Goal: Transaction & Acquisition: Book appointment/travel/reservation

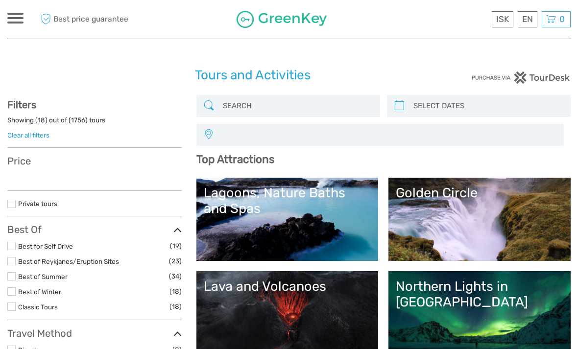
select select
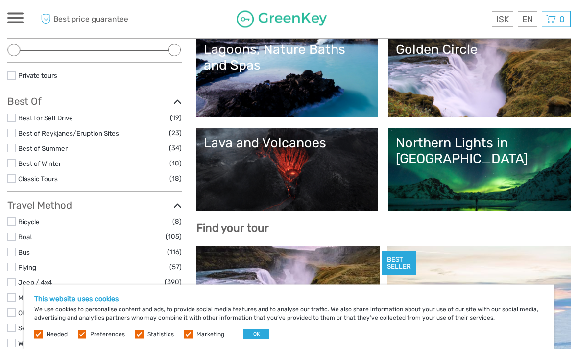
scroll to position [144, 0]
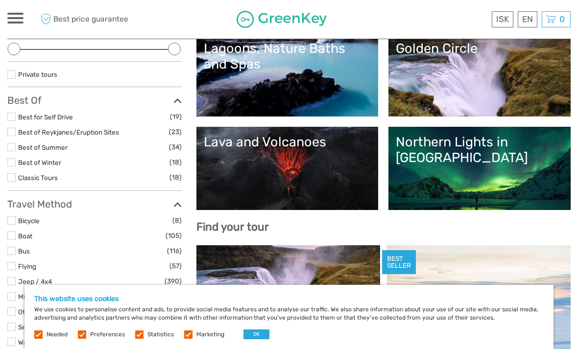
click at [252, 339] on button "OK" at bounding box center [256, 334] width 26 height 10
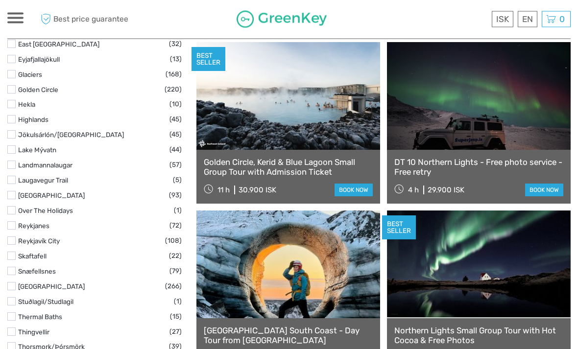
scroll to position [516, 0]
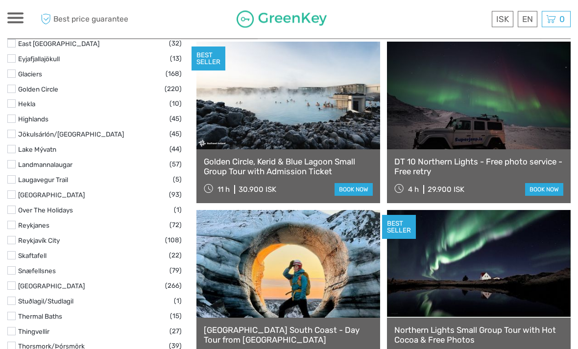
click at [86, 25] on span "Best price guarantee" at bounding box center [93, 19] width 110 height 16
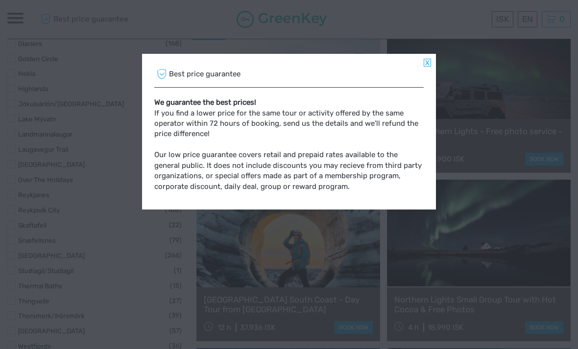
scroll to position [547, 0]
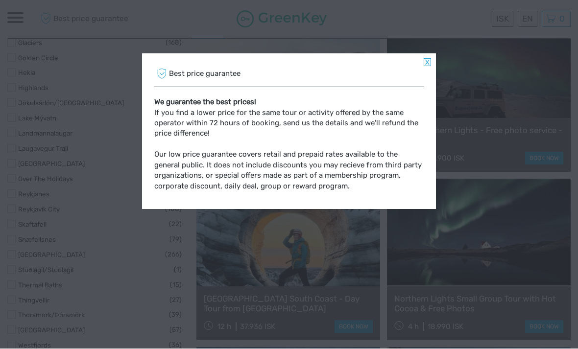
click at [419, 65] on div "Best price guarantee" at bounding box center [288, 75] width 269 height 26
click at [426, 61] on link at bounding box center [426, 63] width 7 height 8
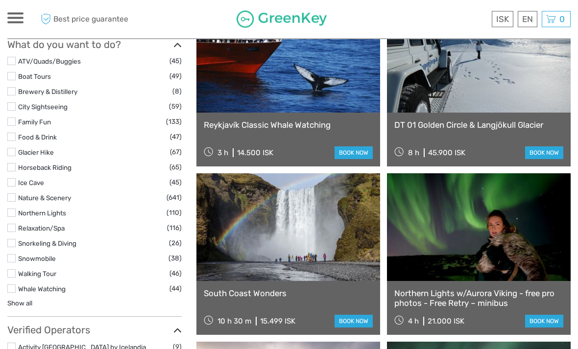
scroll to position [890, 0]
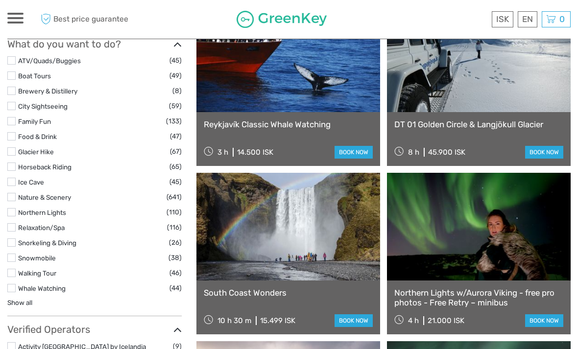
click at [530, 230] on link at bounding box center [479, 227] width 184 height 108
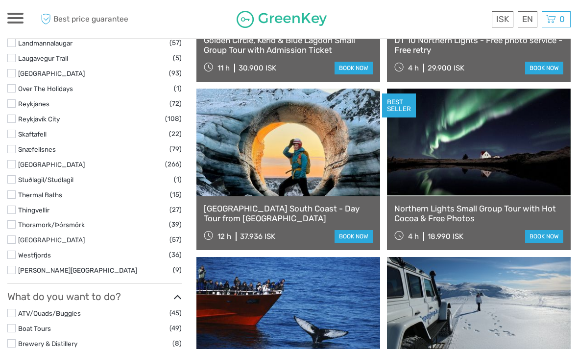
scroll to position [638, 0]
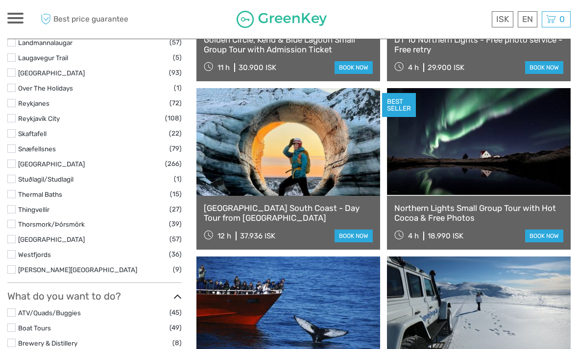
click at [504, 145] on link at bounding box center [479, 142] width 184 height 108
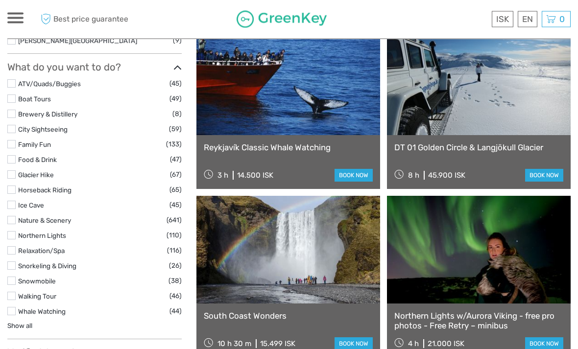
scroll to position [868, 0]
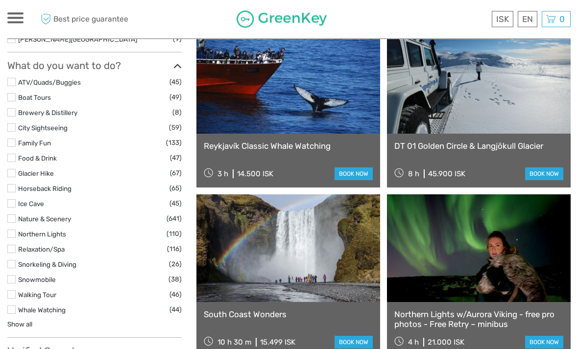
click at [441, 264] on link at bounding box center [479, 249] width 184 height 108
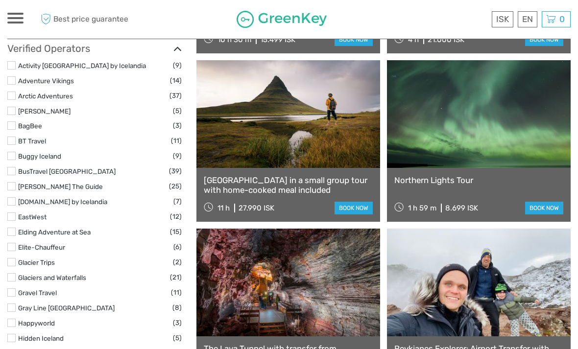
scroll to position [1172, 0]
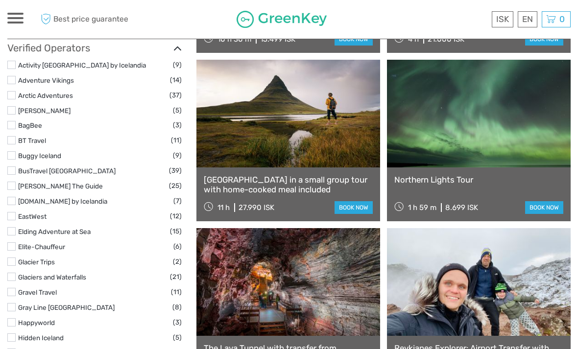
click at [352, 210] on link "book now" at bounding box center [353, 207] width 38 height 13
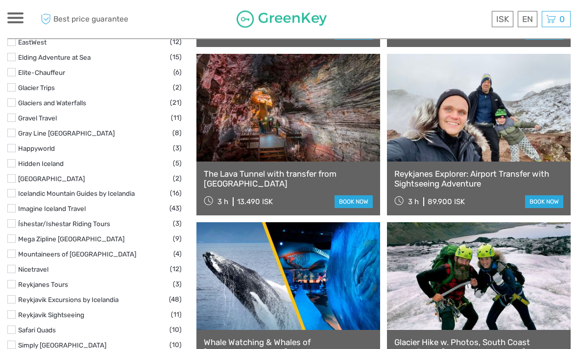
scroll to position [1346, 0]
click at [268, 130] on link at bounding box center [288, 108] width 184 height 108
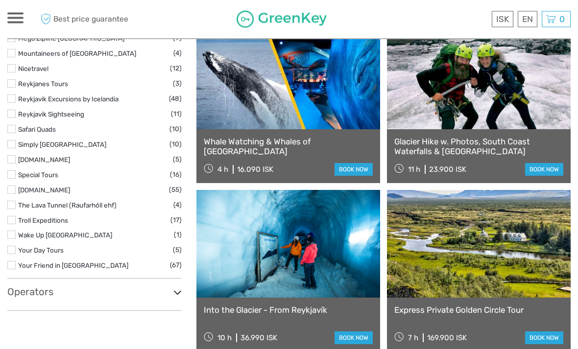
scroll to position [1547, 0]
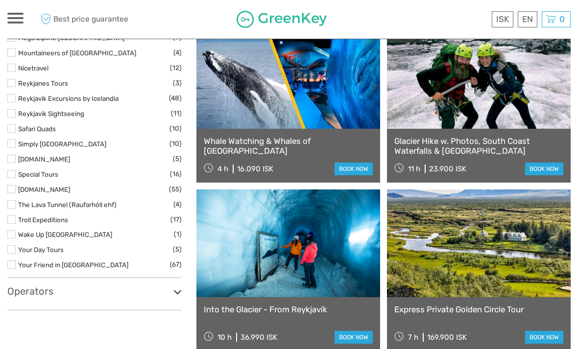
click at [475, 247] on link at bounding box center [479, 243] width 184 height 108
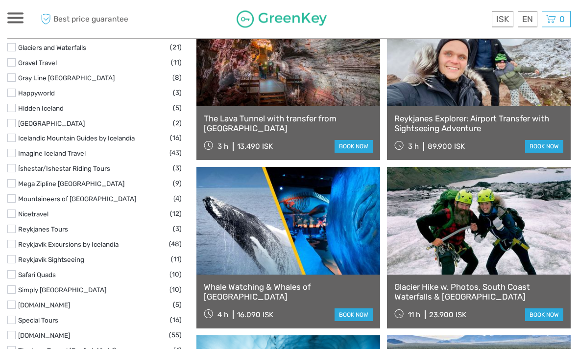
scroll to position [1403, 0]
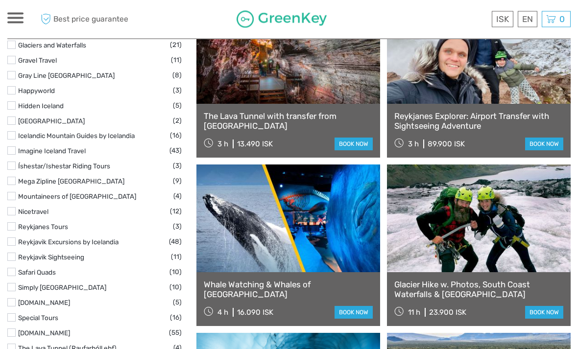
click at [281, 232] on link at bounding box center [288, 219] width 184 height 108
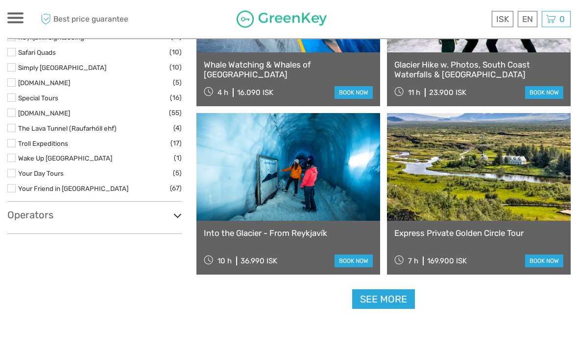
scroll to position [1624, 0]
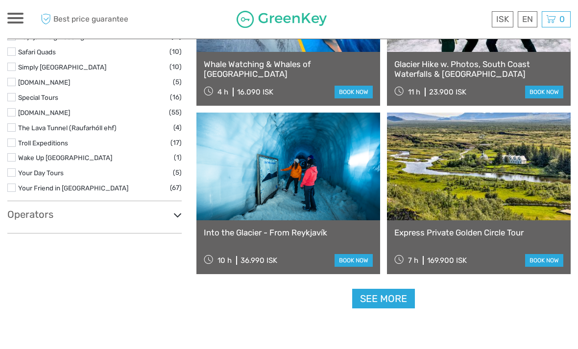
click at [387, 292] on link "See more" at bounding box center [383, 299] width 63 height 20
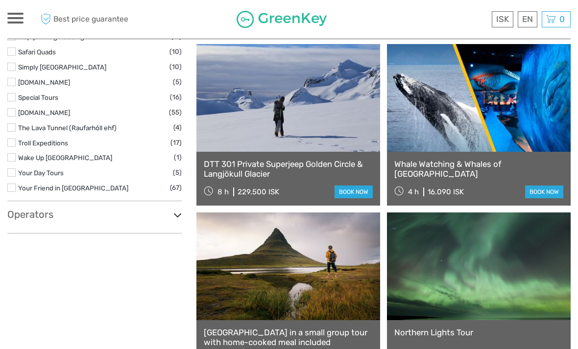
click at [300, 298] on link at bounding box center [288, 266] width 184 height 108
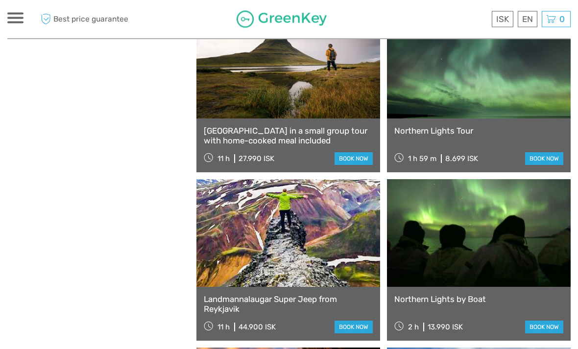
scroll to position [1826, 0]
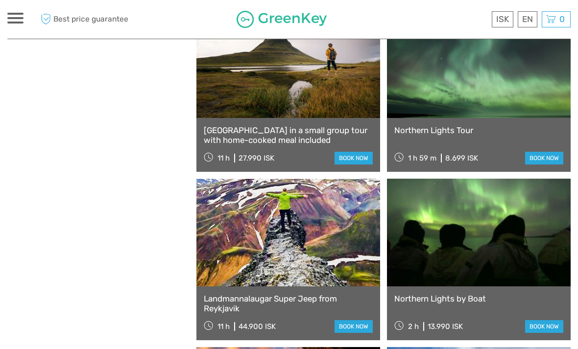
click at [246, 245] on link at bounding box center [288, 233] width 184 height 108
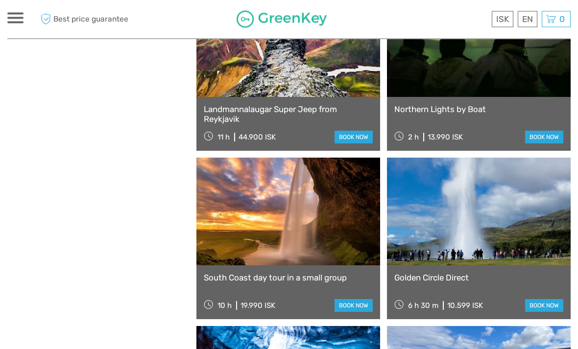
scroll to position [2016, 0]
click at [257, 224] on link at bounding box center [288, 211] width 184 height 108
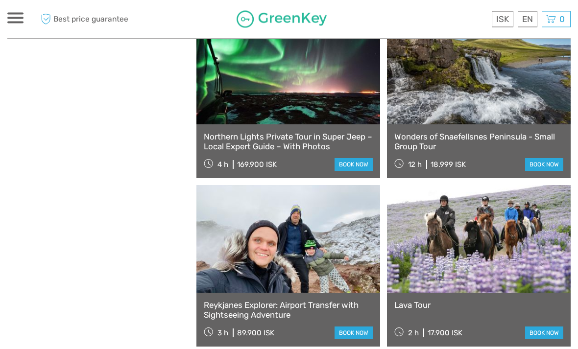
scroll to position [2663, 0]
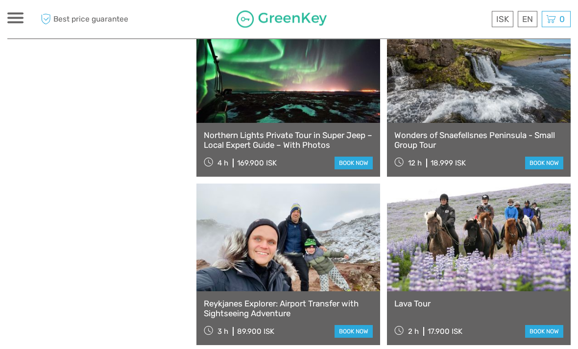
click at [245, 239] on link at bounding box center [288, 238] width 184 height 108
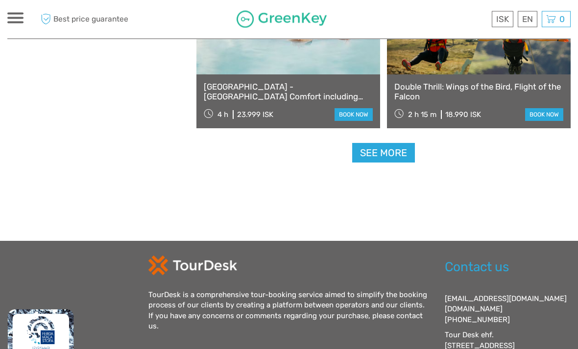
scroll to position [3052, 0]
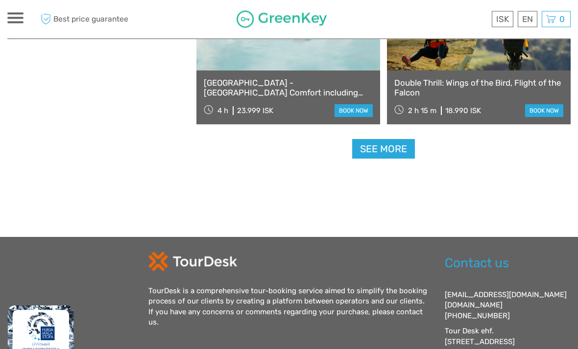
click at [384, 147] on link "See more" at bounding box center [383, 150] width 63 height 20
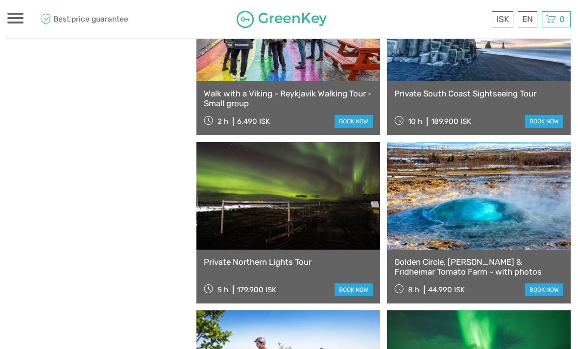
scroll to position [3211, 0]
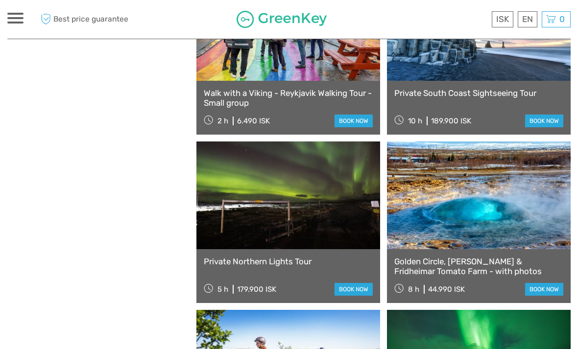
click at [263, 204] on link at bounding box center [288, 195] width 184 height 108
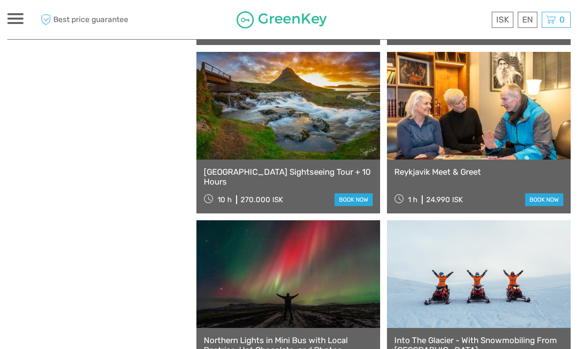
scroll to position [4310, 0]
click at [489, 107] on link at bounding box center [479, 106] width 184 height 108
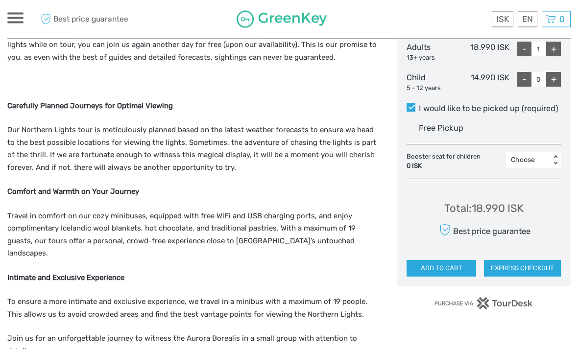
scroll to position [491, 0]
click at [30, 273] on strong "Intimate and Exclusive Experience" at bounding box center [65, 277] width 117 height 9
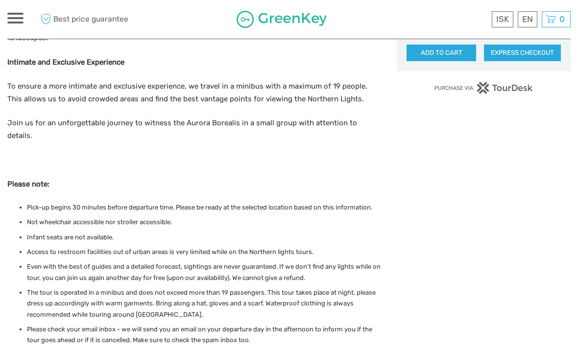
scroll to position [710, 0]
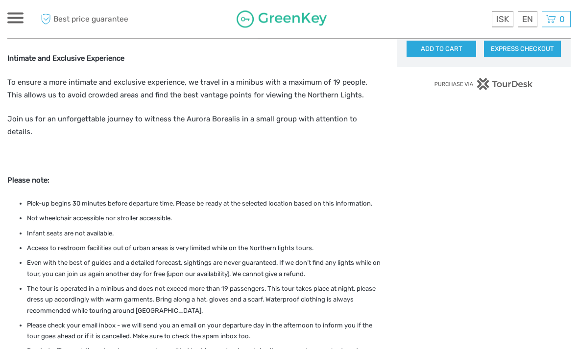
click at [48, 321] on li "Please check your email inbox - we will send you an email on your departure day…" at bounding box center [204, 332] width 355 height 22
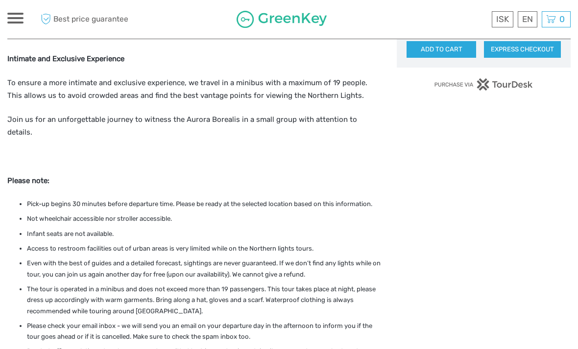
click at [474, 302] on div "Choose Date of Travel Next Month September 2025 Su Mo Tu We Th Fr Sa 31 1 2 3 4…" at bounding box center [483, 287] width 174 height 1642
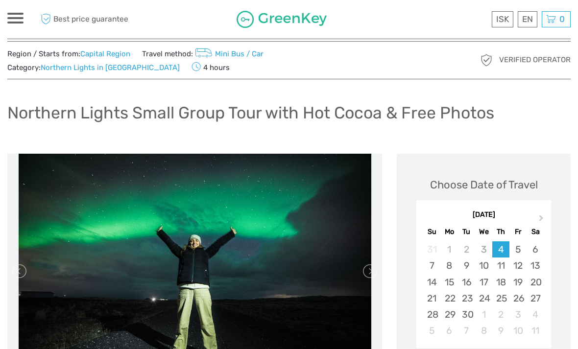
scroll to position [0, 0]
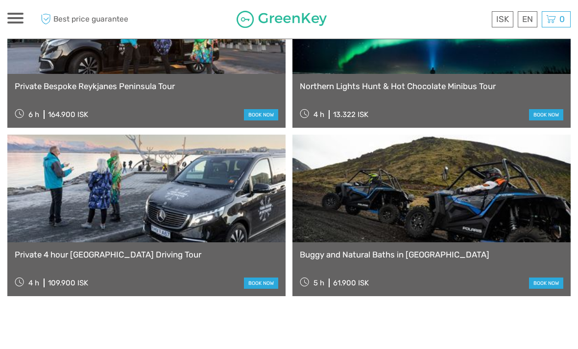
scroll to position [1272, 0]
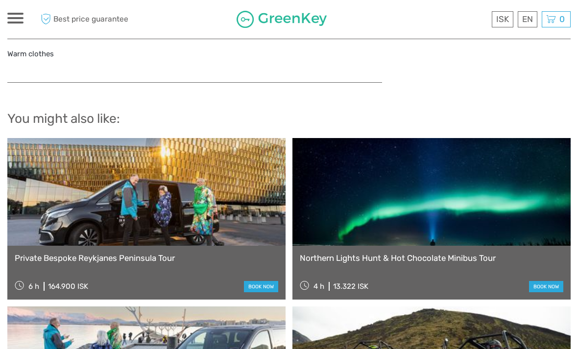
scroll to position [1099, 0]
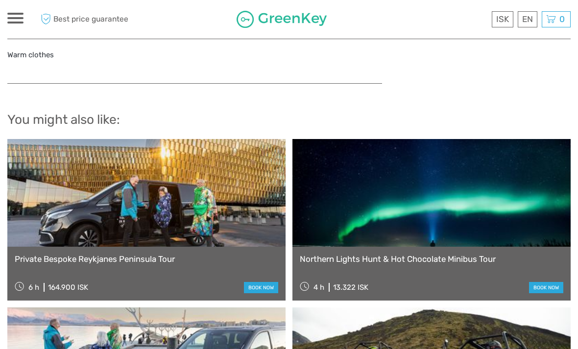
click at [168, 181] on link at bounding box center [146, 193] width 278 height 108
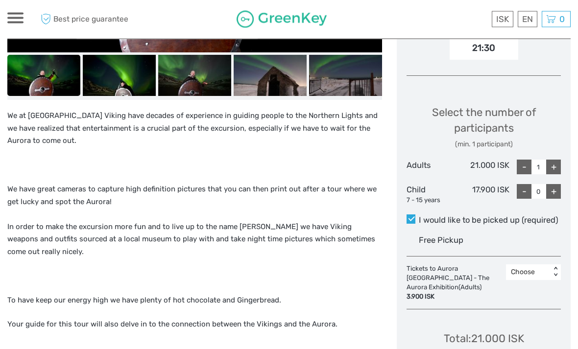
scroll to position [374, 0]
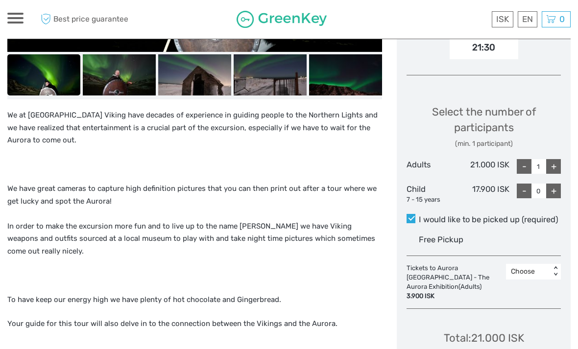
click at [59, 269] on p at bounding box center [194, 275] width 374 height 13
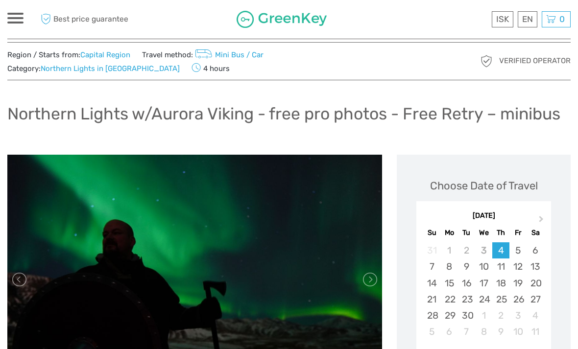
scroll to position [0, 0]
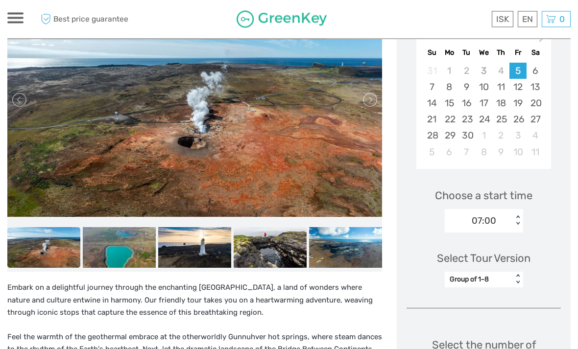
scroll to position [190, 0]
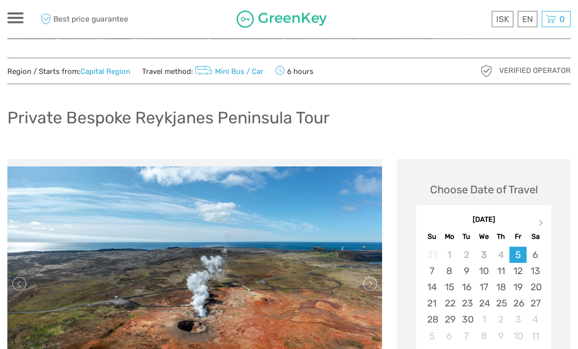
scroll to position [0, 0]
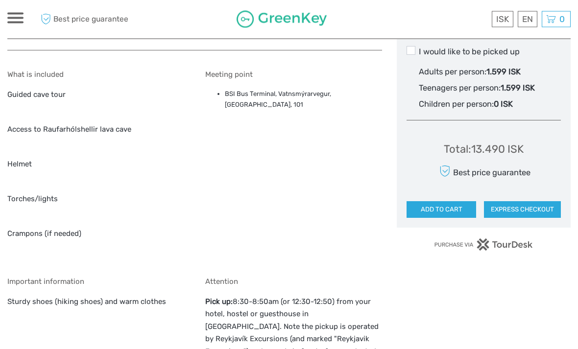
scroll to position [658, 0]
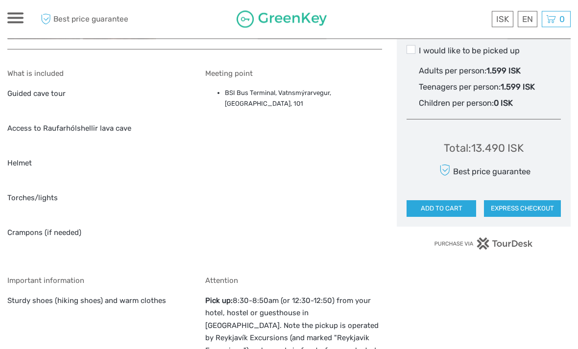
click at [17, 330] on div "Important information Sturdy shoes (hiking shoes) and warm clothes" at bounding box center [95, 353] width 177 height 153
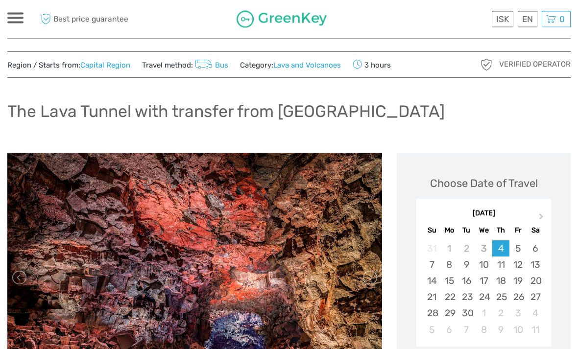
scroll to position [0, 0]
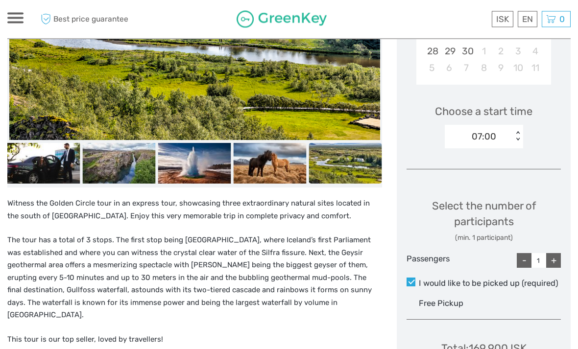
scroll to position [275, 0]
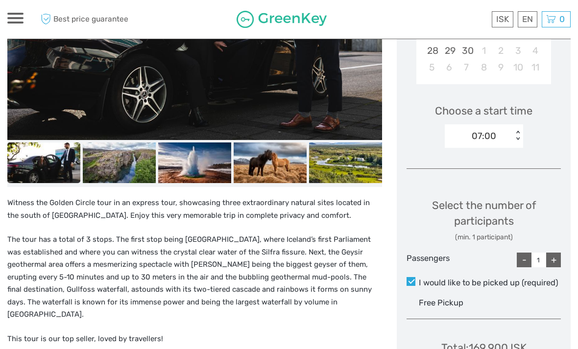
click at [47, 306] on div "Witness the Golden Circle tour in an express tour, showcasing three extraordina…" at bounding box center [194, 324] width 374 height 255
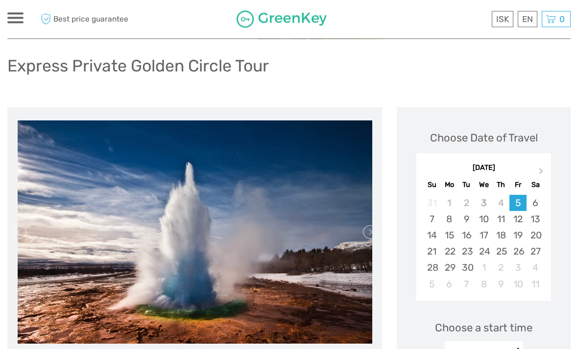
scroll to position [0, 0]
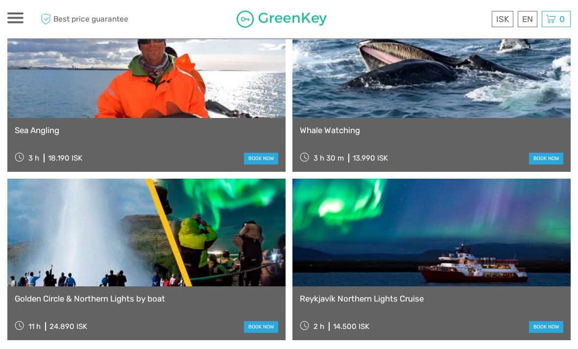
scroll to position [1342, 0]
click at [391, 211] on link at bounding box center [431, 233] width 278 height 108
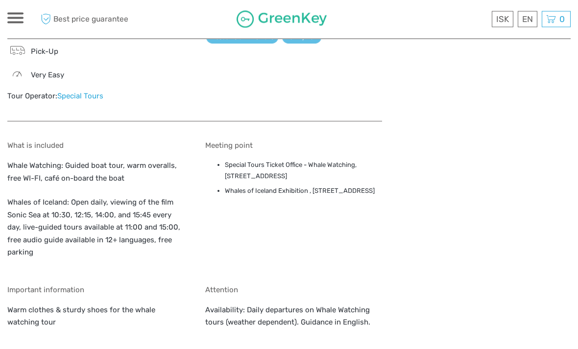
click at [45, 210] on p "Whales of Iceland: Open daily, viewing of the film Sonic Sea at 10:30, 12:15, 1…" at bounding box center [95, 228] width 177 height 63
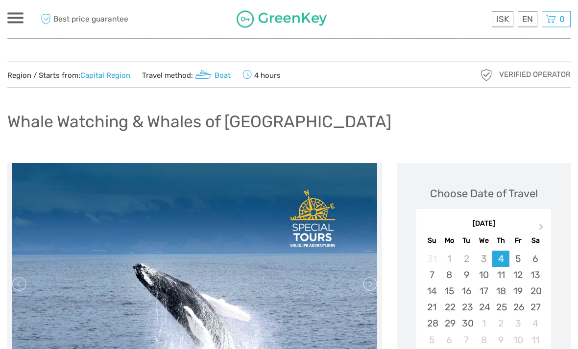
scroll to position [0, 0]
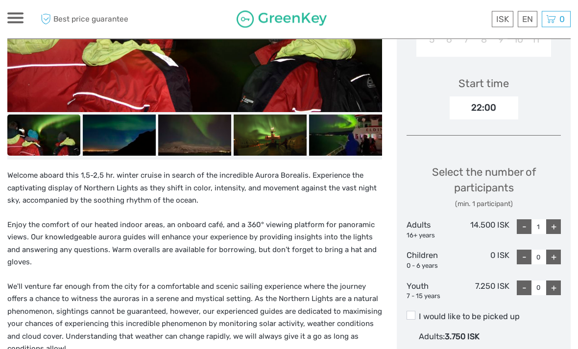
scroll to position [319, 0]
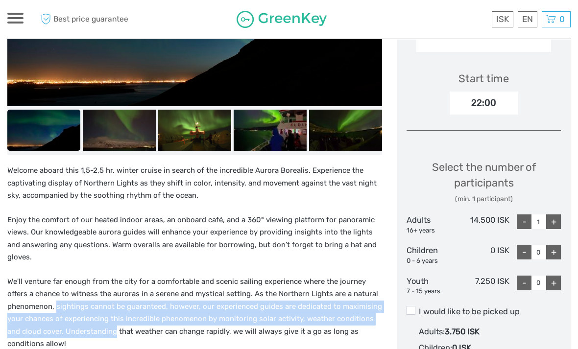
click at [60, 283] on p "We'll venture far enough from the city for a comfortable and scenic sailing exp…" at bounding box center [194, 313] width 374 height 75
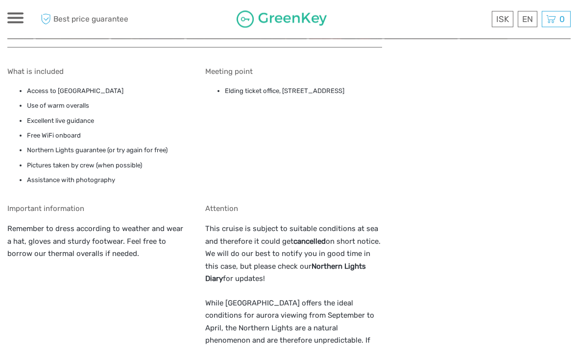
scroll to position [845, 0]
click at [26, 256] on div "Important information Remember to dress according to weather and wear a hat, gl…" at bounding box center [95, 343] width 177 height 279
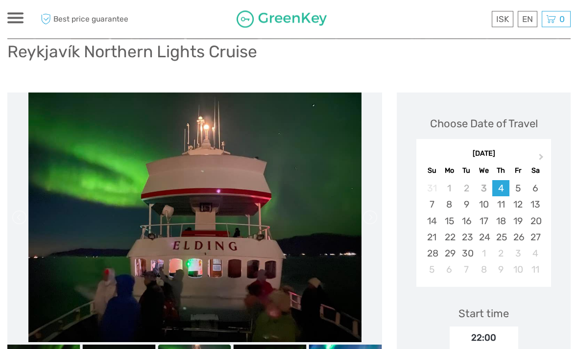
scroll to position [84, 0]
click at [23, 215] on link at bounding box center [20, 217] width 16 height 16
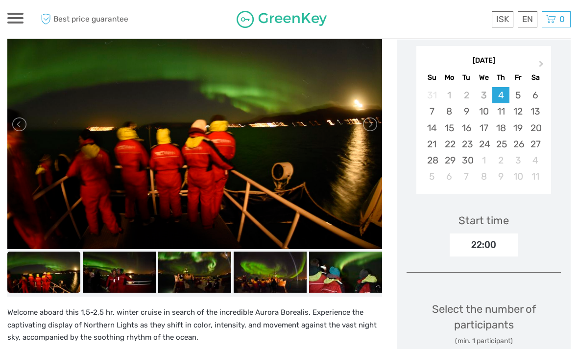
scroll to position [176, 0]
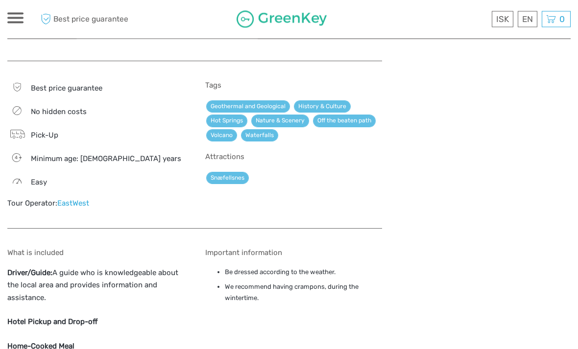
scroll to position [1147, 0]
click at [576, 240] on body "ISK ISK € $ £ EN English Español Deutsch Tours Multi-day tours Transfers More F…" at bounding box center [289, 225] width 578 height 2745
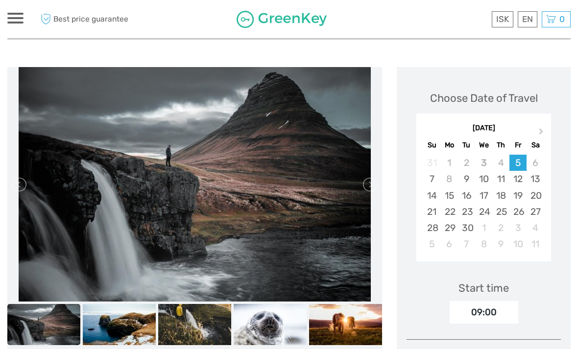
scroll to position [116, 0]
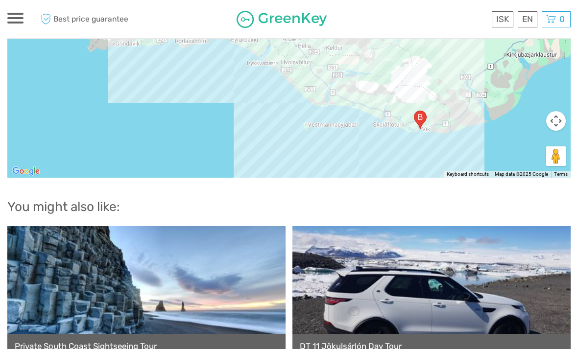
scroll to position [1428, 0]
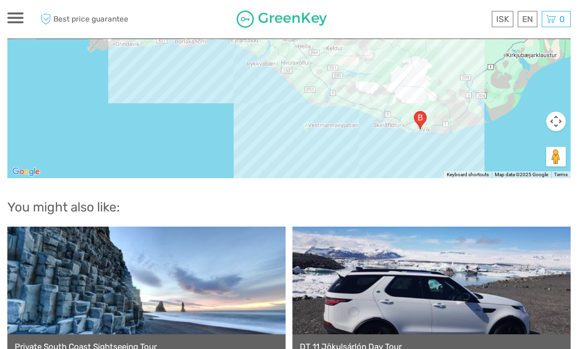
click at [12, 24] on div "ISK ISK € $ £ EN English Español Deutsch Tours Multi-day tours Transfers More F…" at bounding box center [15, 19] width 16 height 13
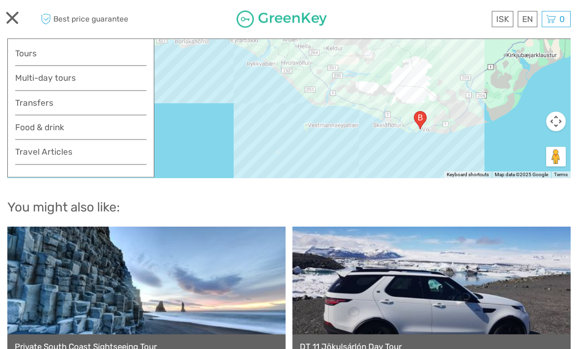
scroll to position [1429, 0]
click at [40, 131] on link "Food & drink" at bounding box center [80, 130] width 131 height 20
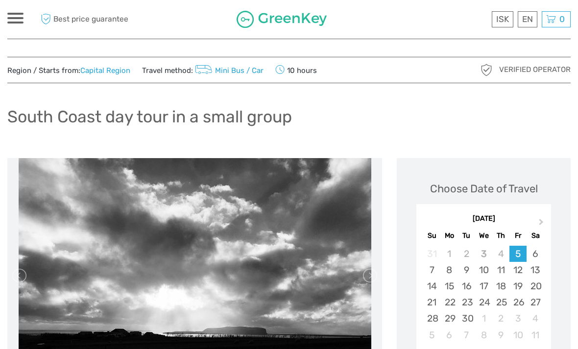
scroll to position [0, 0]
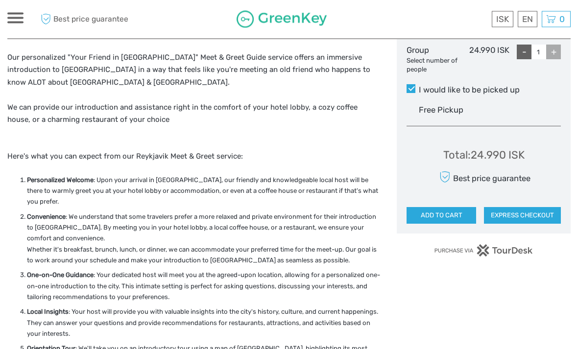
scroll to position [483, 0]
click at [47, 272] on strong "One-on-One Guidance" at bounding box center [60, 274] width 67 height 7
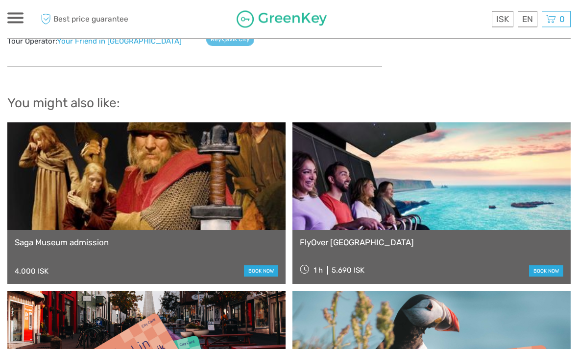
scroll to position [1292, 0]
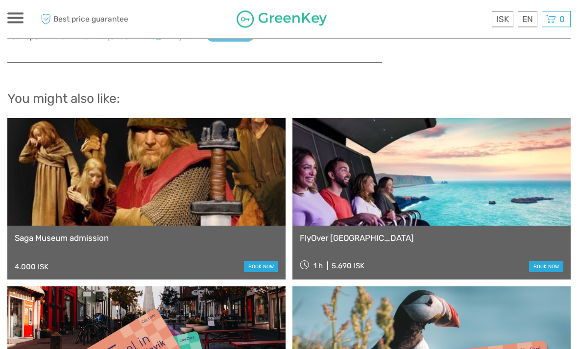
click at [416, 179] on link at bounding box center [431, 172] width 278 height 108
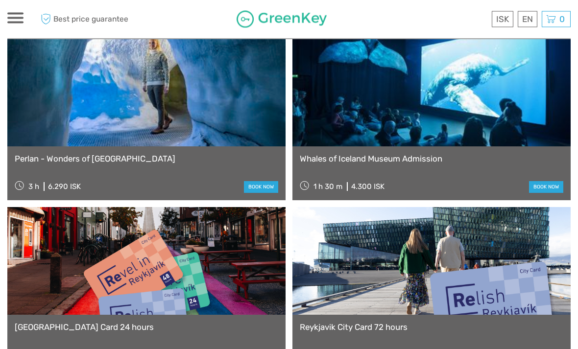
scroll to position [1021, 0]
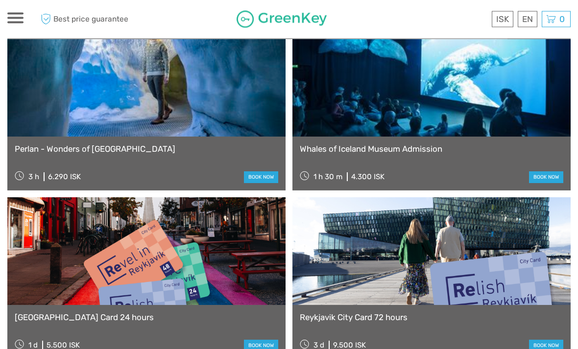
click at [71, 249] on link at bounding box center [146, 252] width 278 height 108
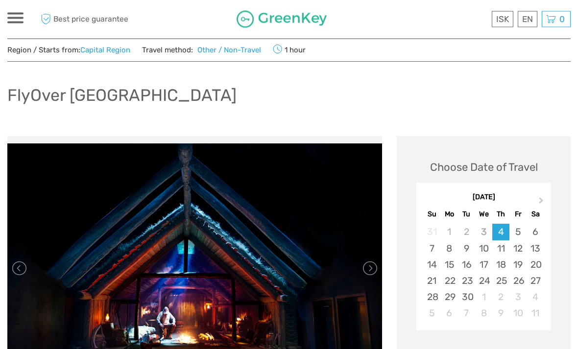
scroll to position [0, 0]
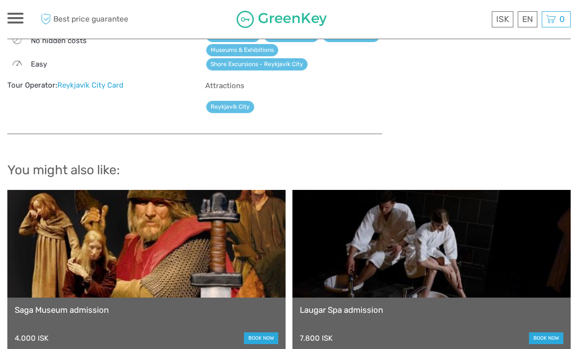
scroll to position [746, 0]
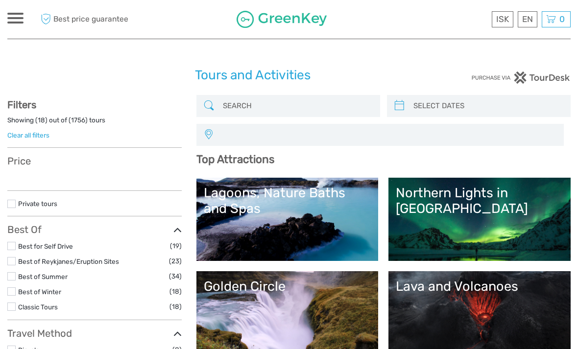
select select
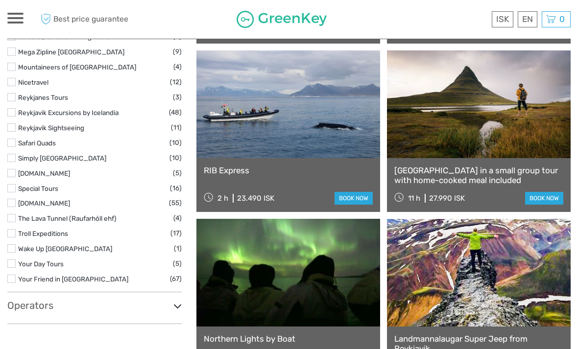
select select
